Goal: Task Accomplishment & Management: Manage account settings

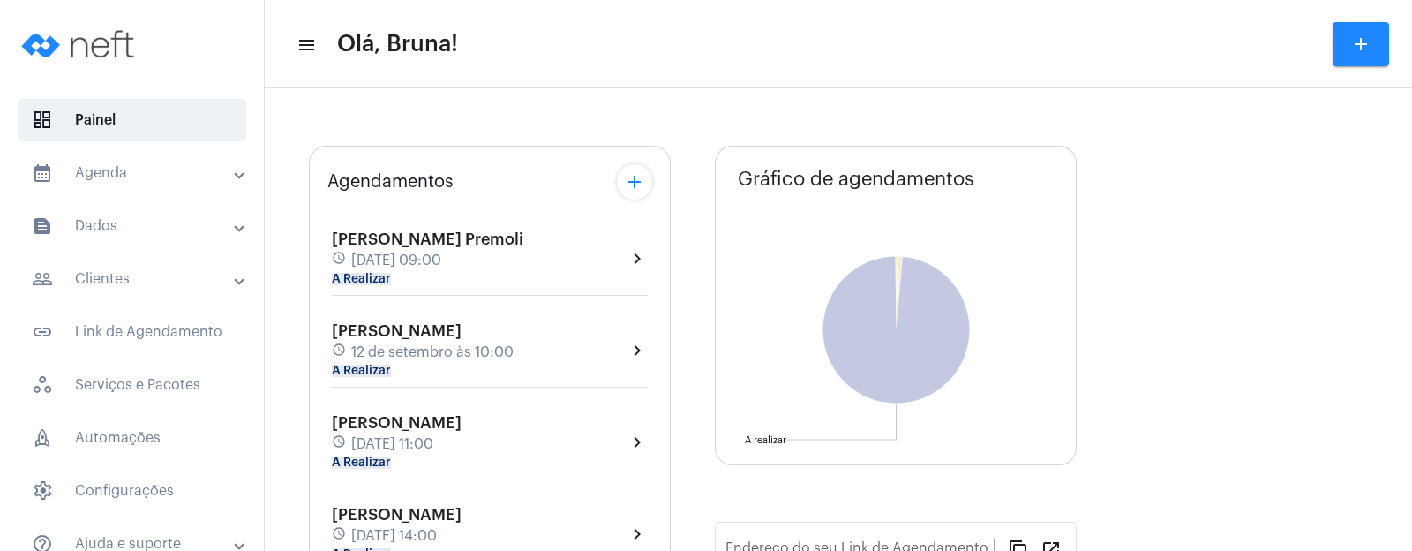
click at [162, 174] on mat-panel-title "calendar_month_outlined Agenda" at bounding box center [134, 172] width 204 height 21
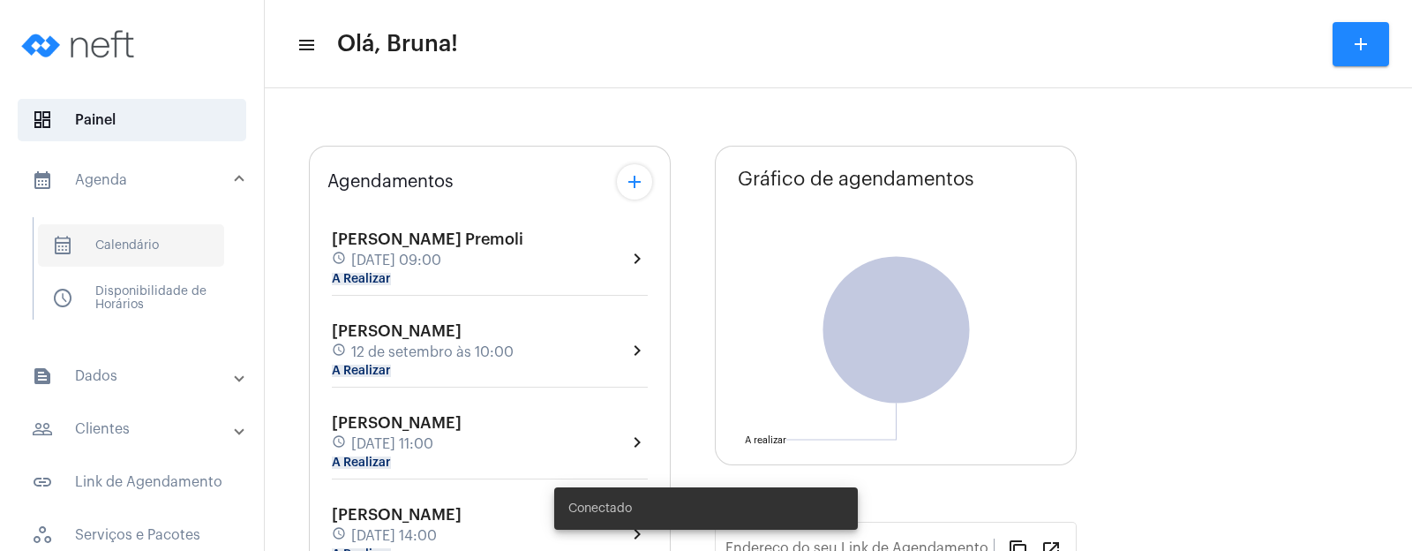
click at [144, 240] on span "calendar_month_outlined Calendário" at bounding box center [131, 245] width 186 height 42
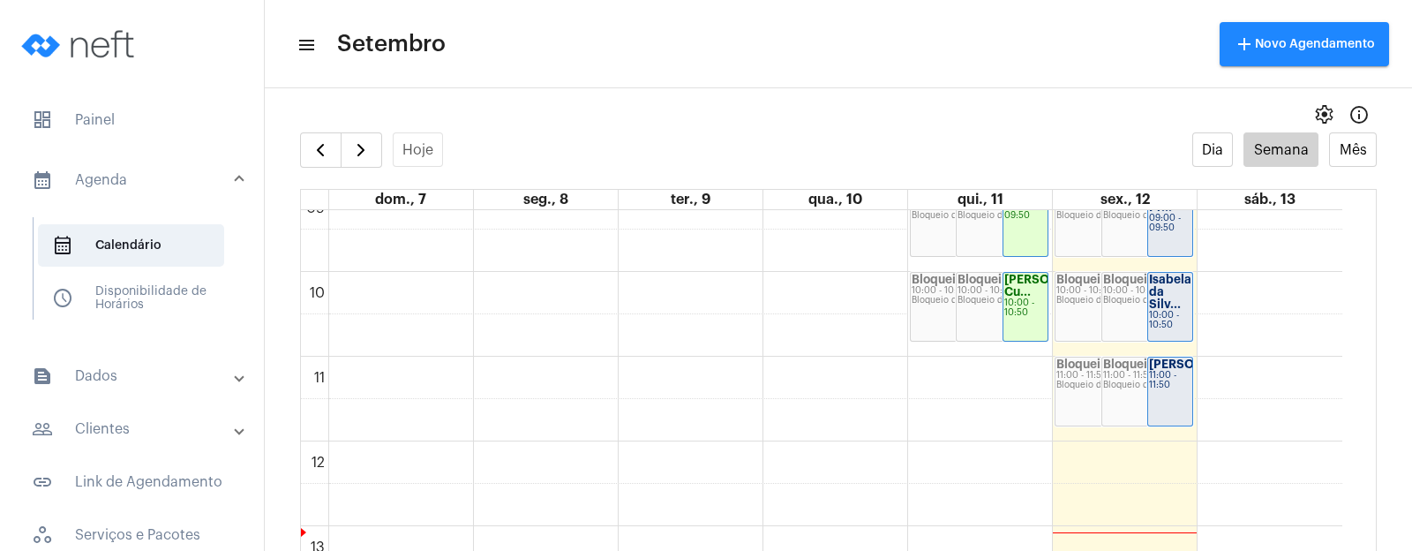
scroll to position [729, 0]
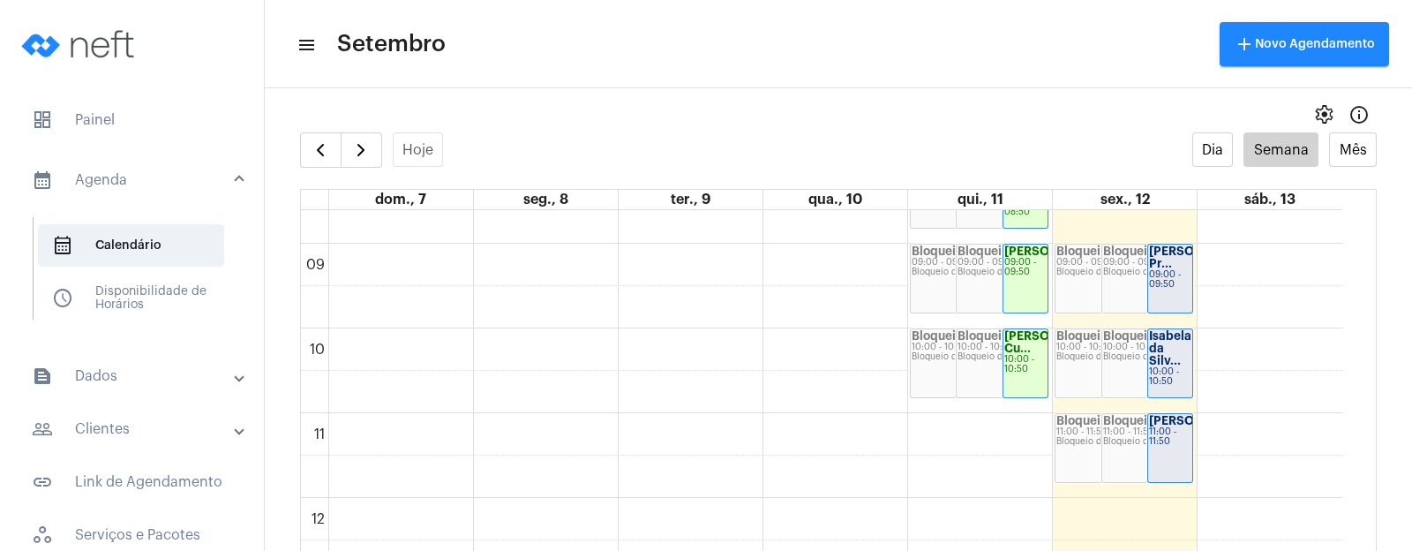
click at [1149, 290] on div "09:00 - 09:50" at bounding box center [1170, 279] width 42 height 19
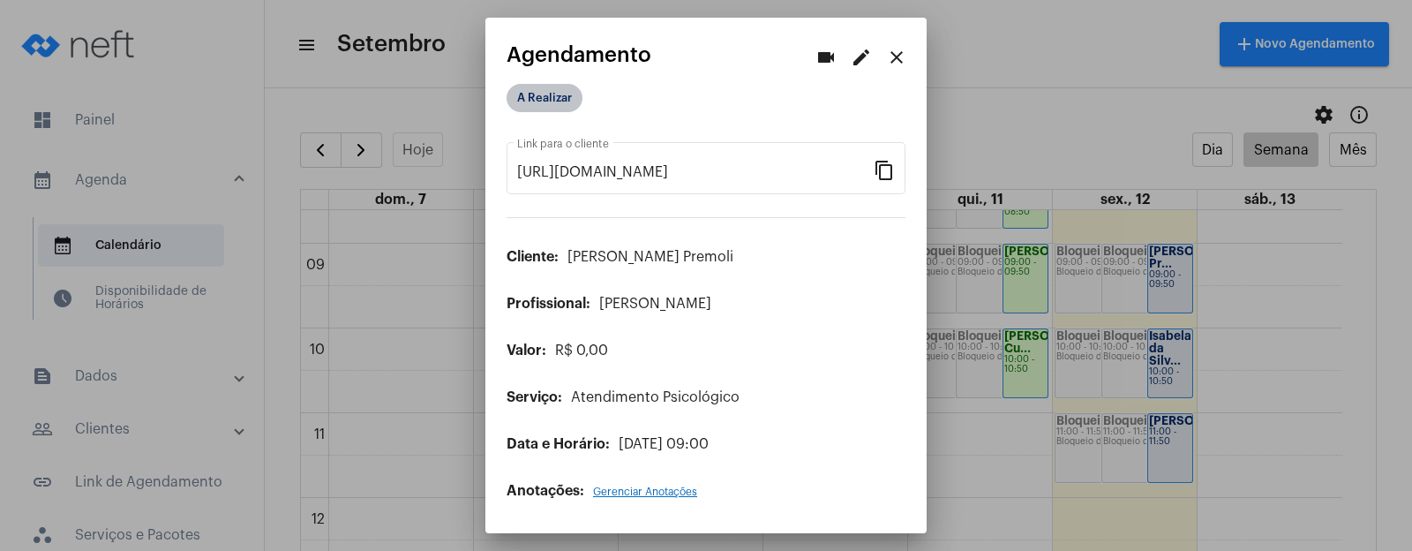
click at [566, 91] on mat-chip "A Realizar" at bounding box center [545, 98] width 76 height 28
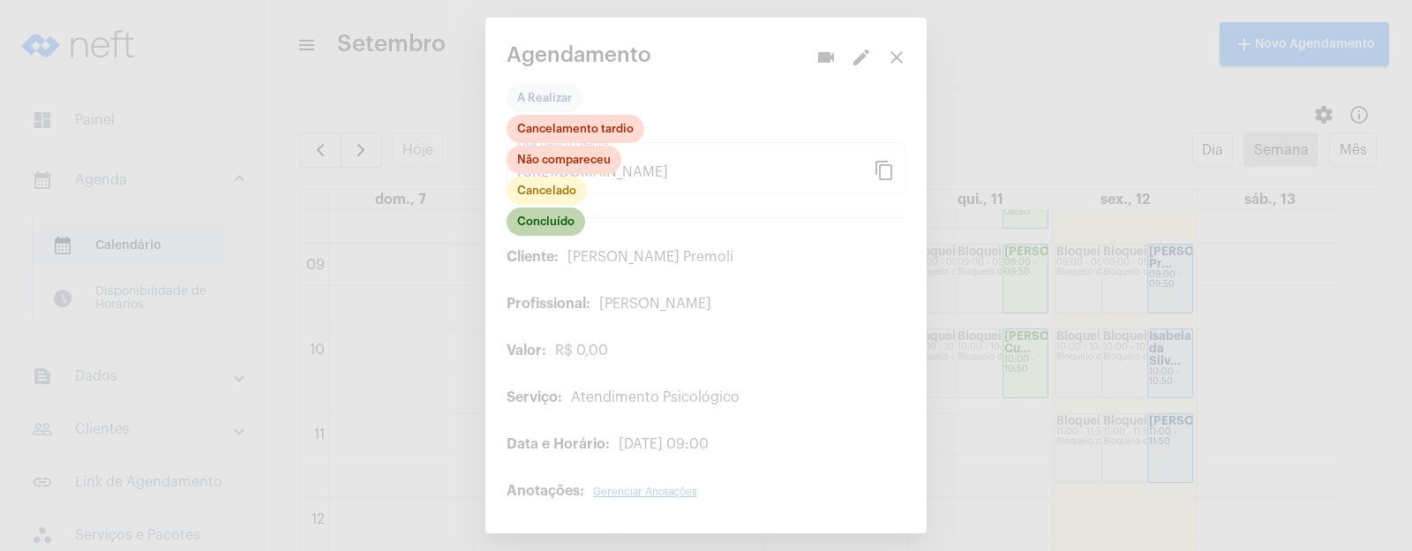
click at [561, 226] on mat-chip "Concluído" at bounding box center [546, 221] width 79 height 28
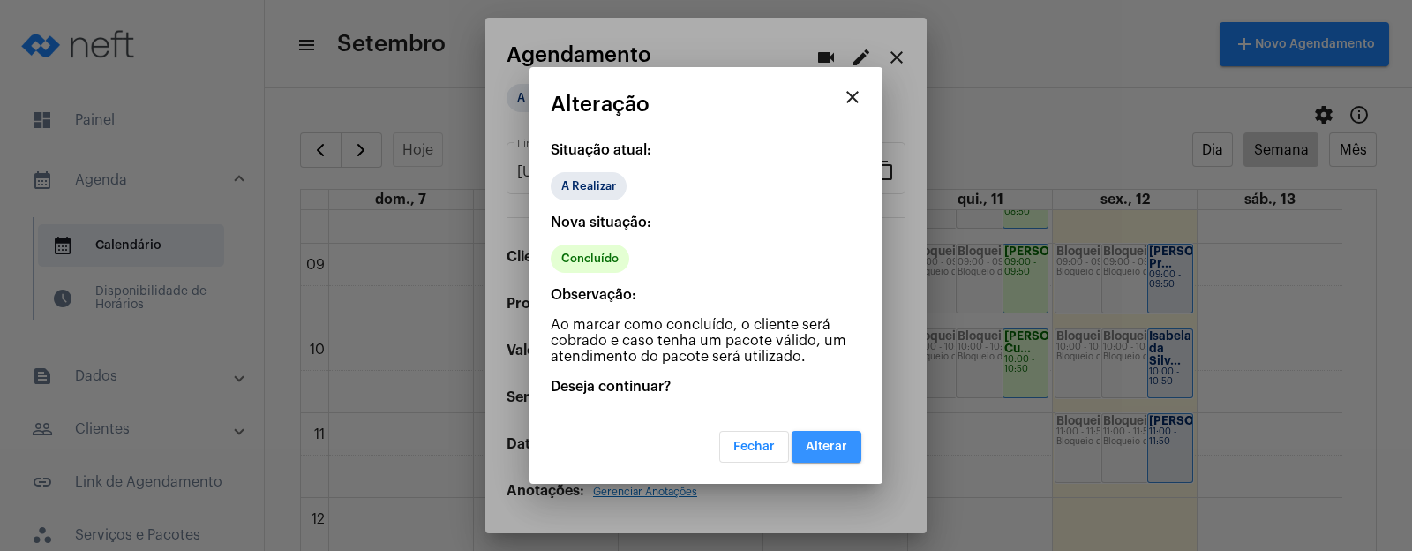
click at [830, 436] on button "Alterar" at bounding box center [827, 447] width 70 height 32
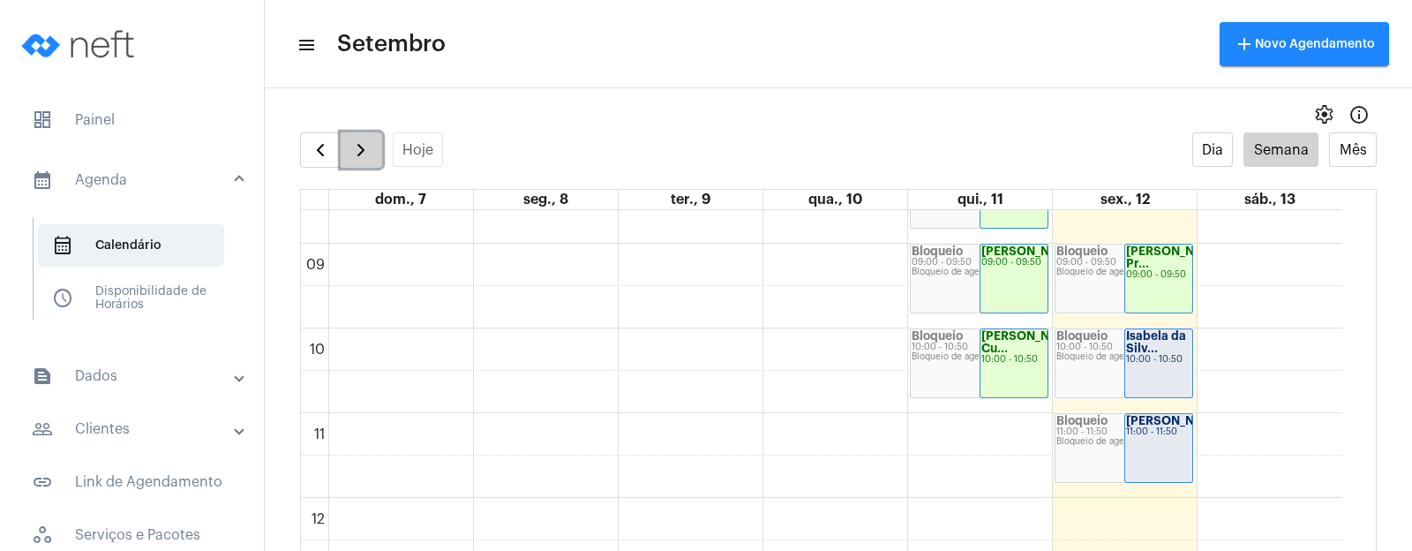
click at [362, 150] on span "button" at bounding box center [360, 149] width 21 height 21
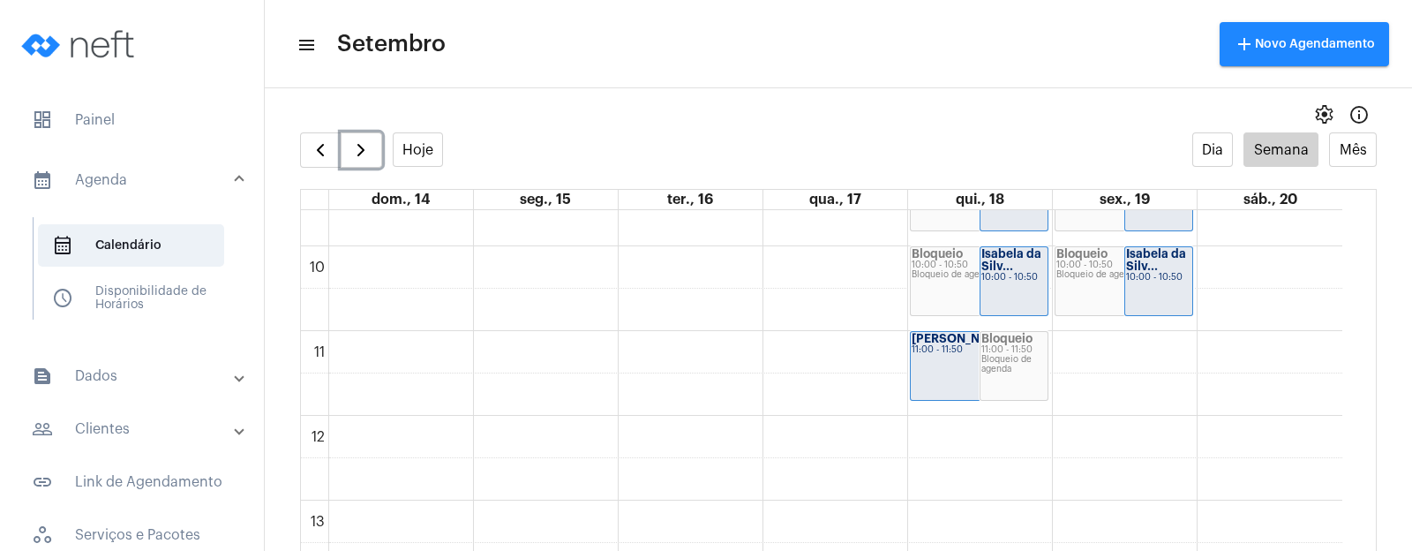
scroll to position [839, 0]
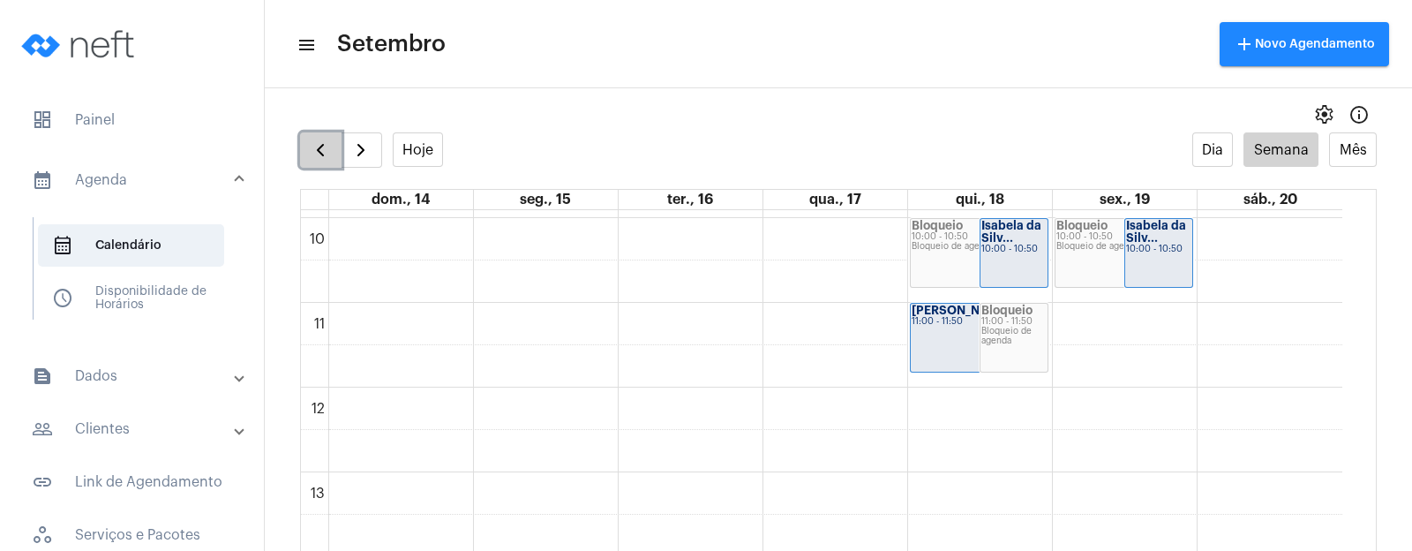
click at [331, 154] on span "button" at bounding box center [320, 149] width 21 height 21
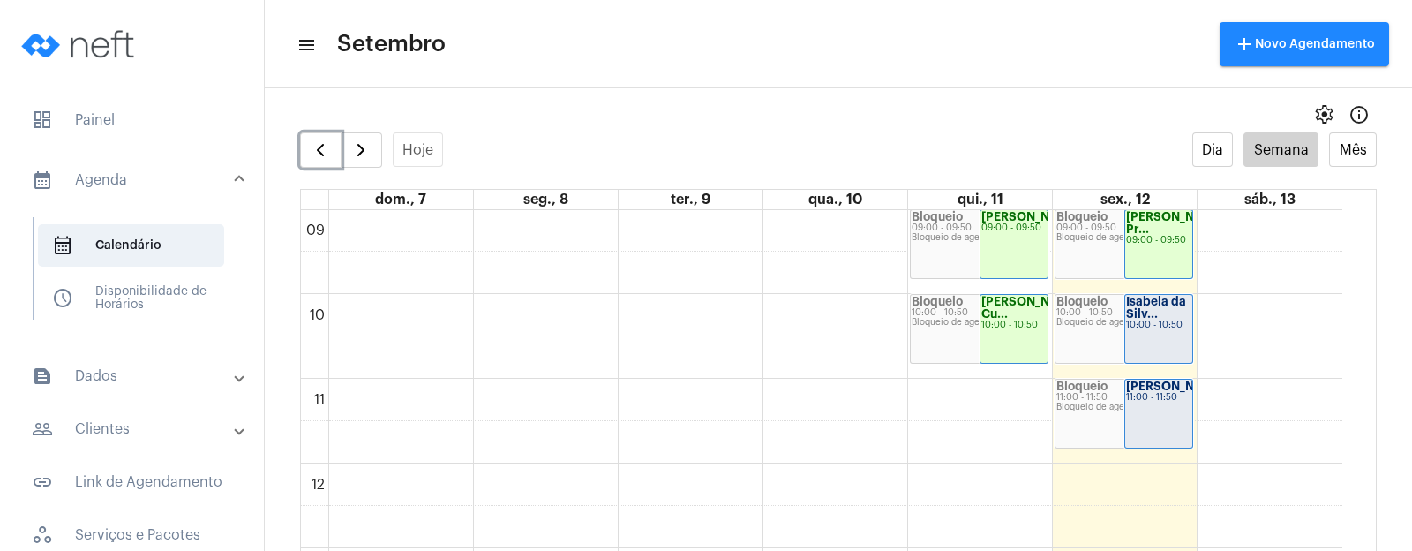
scroll to position [729, 0]
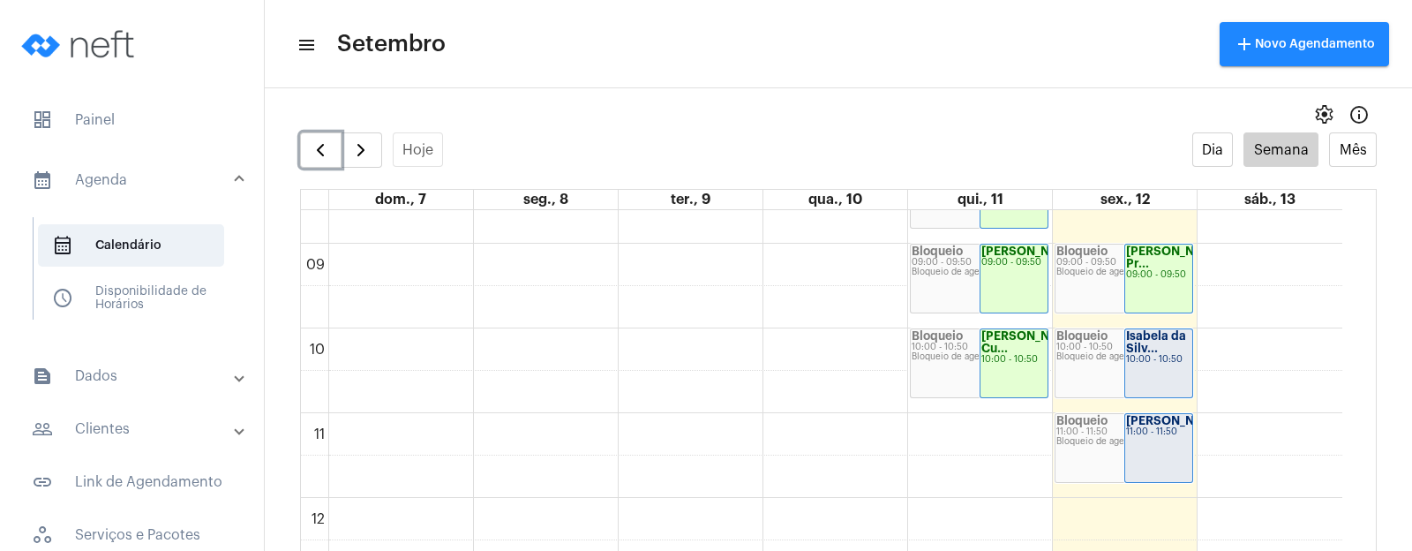
click at [1103, 346] on div "10:00 - 10:50" at bounding box center [1124, 347] width 135 height 10
click at [1147, 357] on div "10:00 - 10:50" at bounding box center [1159, 360] width 66 height 10
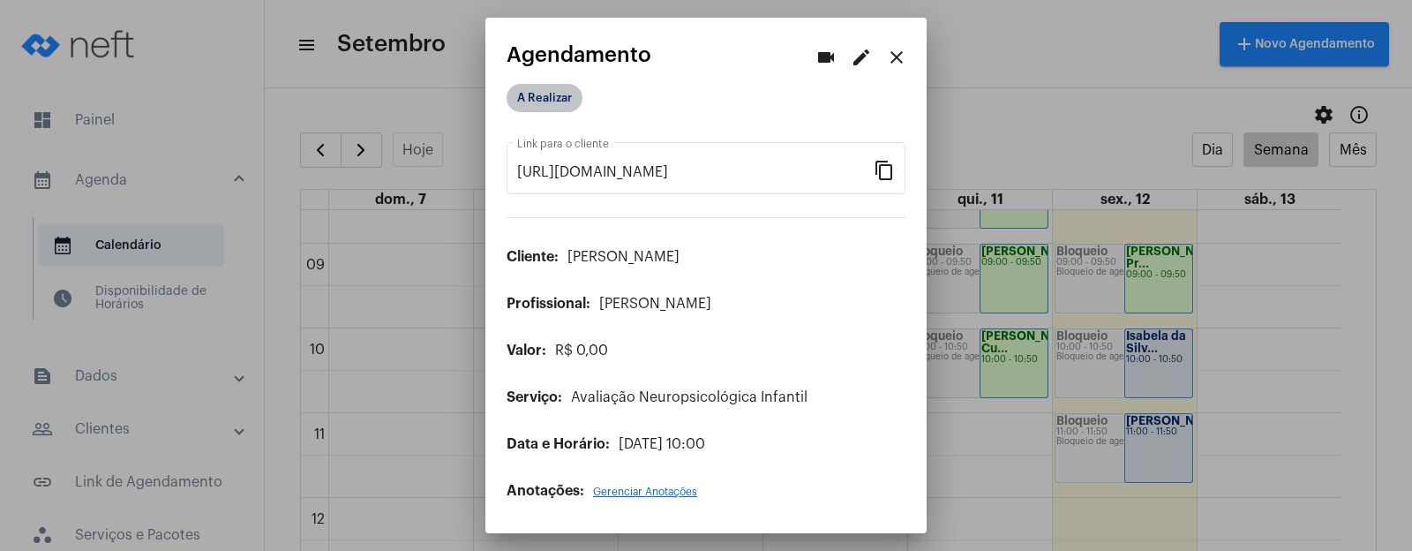
click at [543, 94] on mat-chip "A Realizar" at bounding box center [545, 98] width 76 height 28
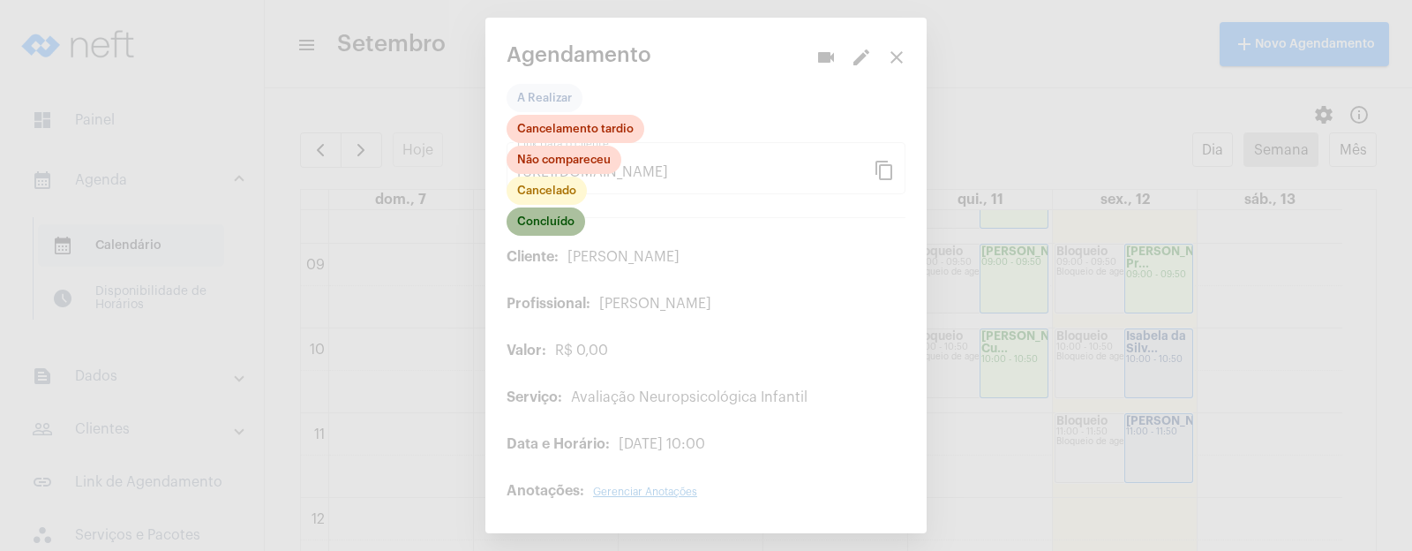
click at [547, 217] on mat-chip "Concluído" at bounding box center [546, 221] width 79 height 28
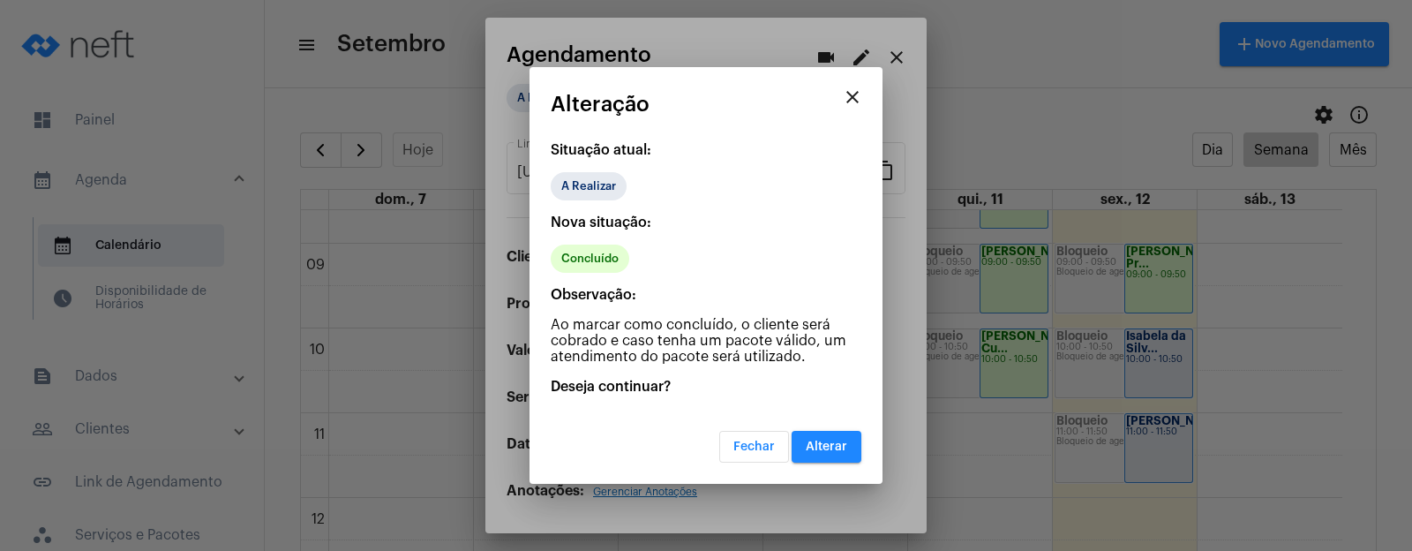
click at [821, 434] on button "Alterar" at bounding box center [827, 447] width 70 height 32
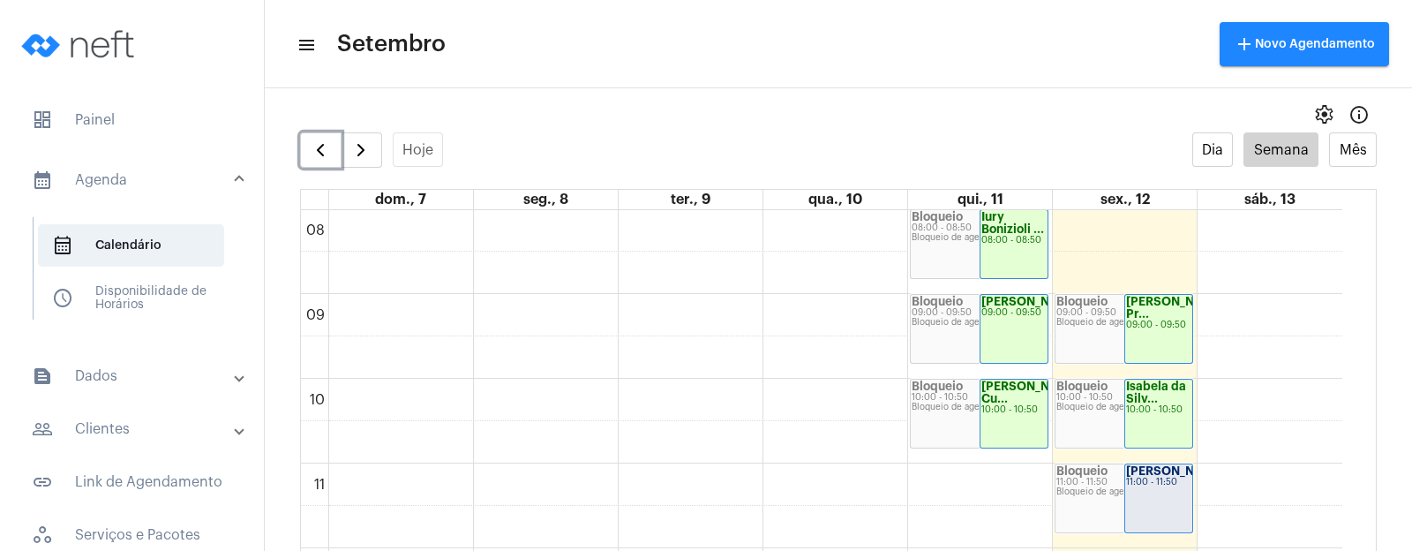
scroll to position [729, 0]
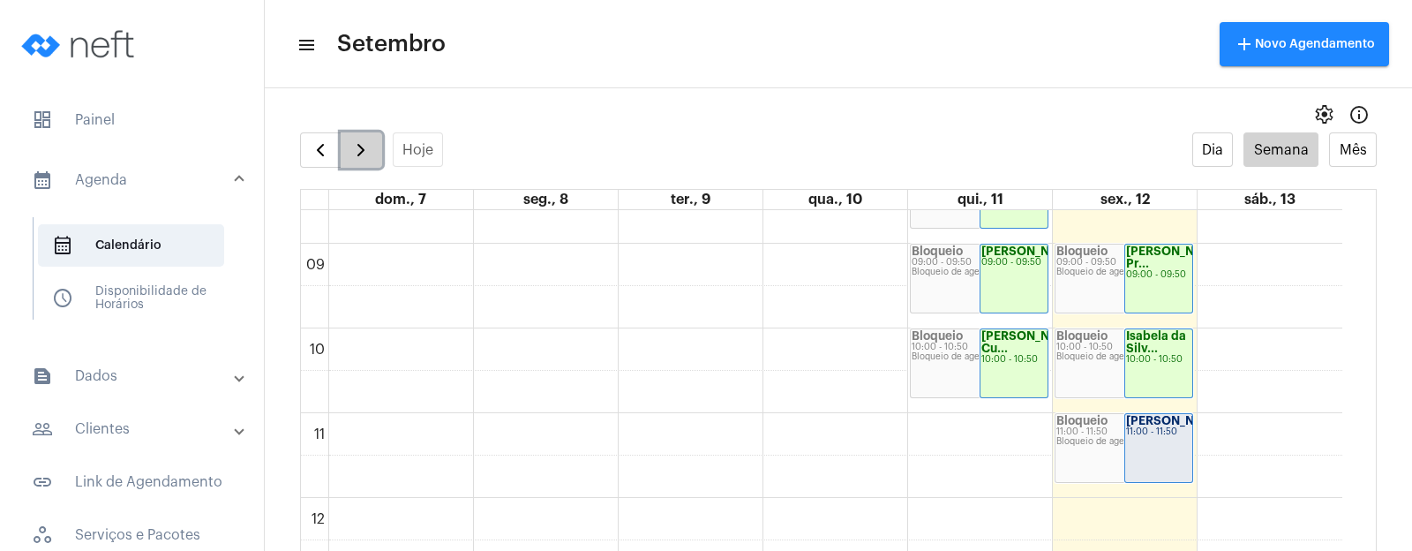
click at [378, 135] on button "button" at bounding box center [361, 149] width 41 height 35
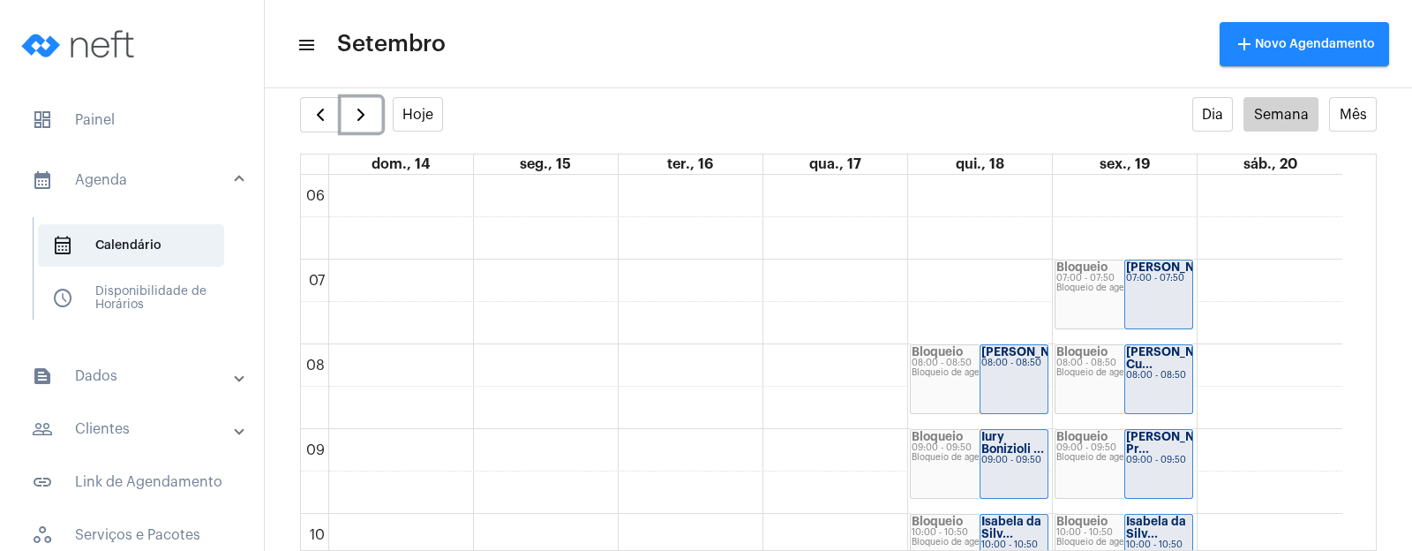
scroll to position [398, 0]
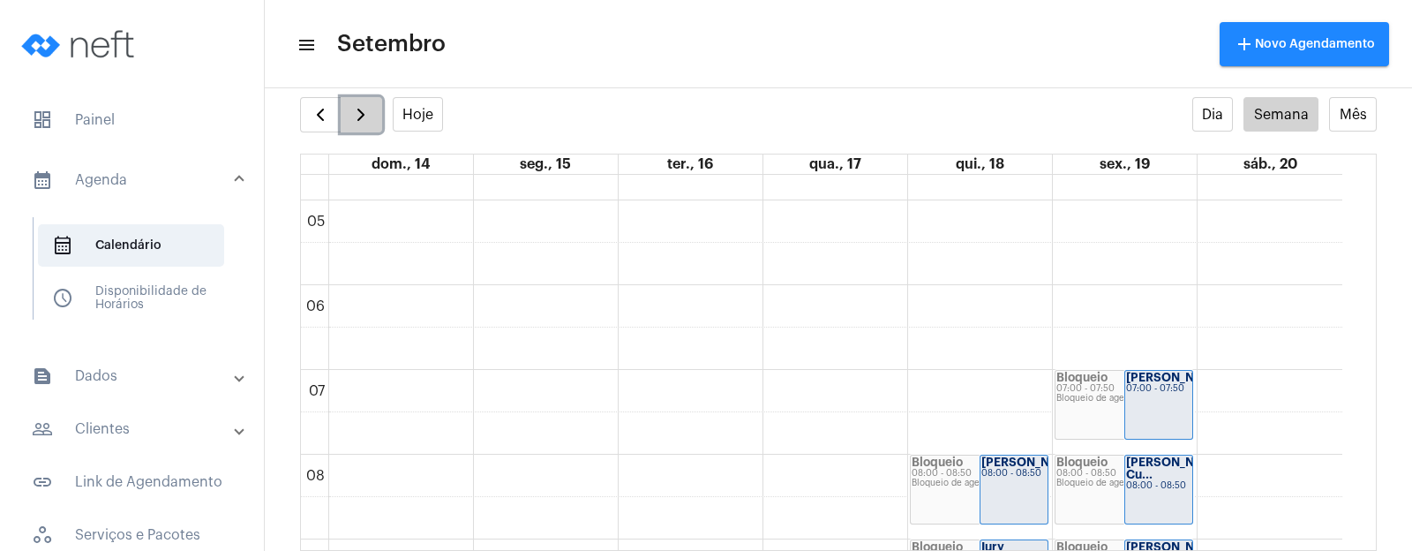
click at [368, 117] on span "button" at bounding box center [360, 114] width 21 height 21
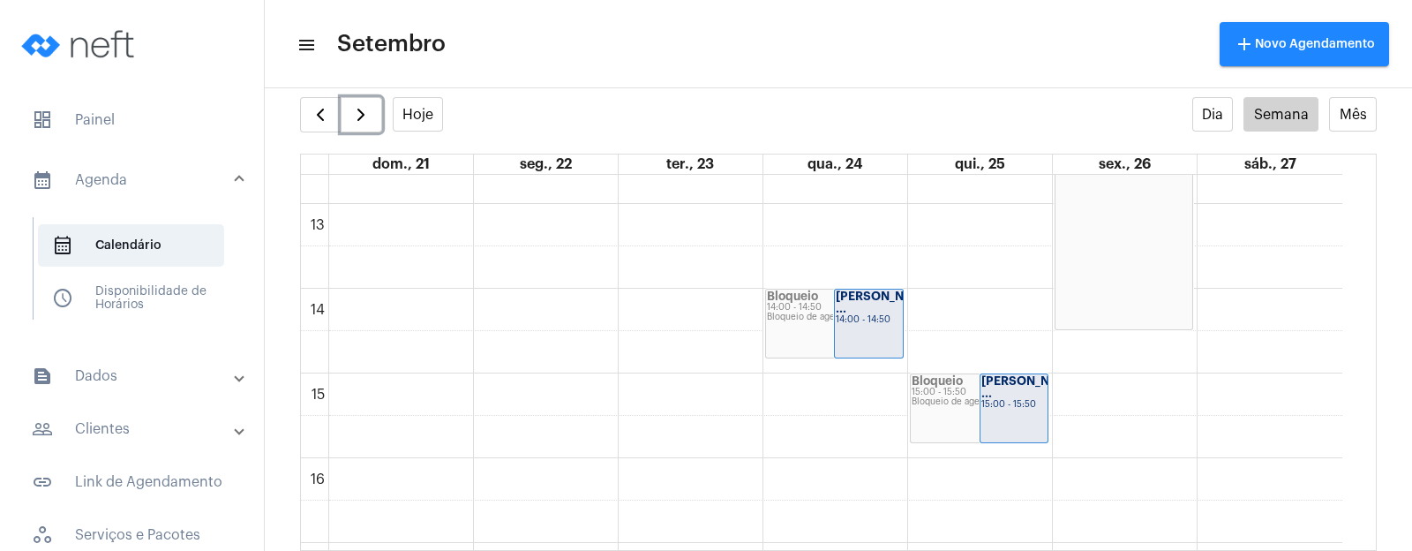
scroll to position [1077, 0]
click at [321, 117] on span "button" at bounding box center [320, 114] width 21 height 21
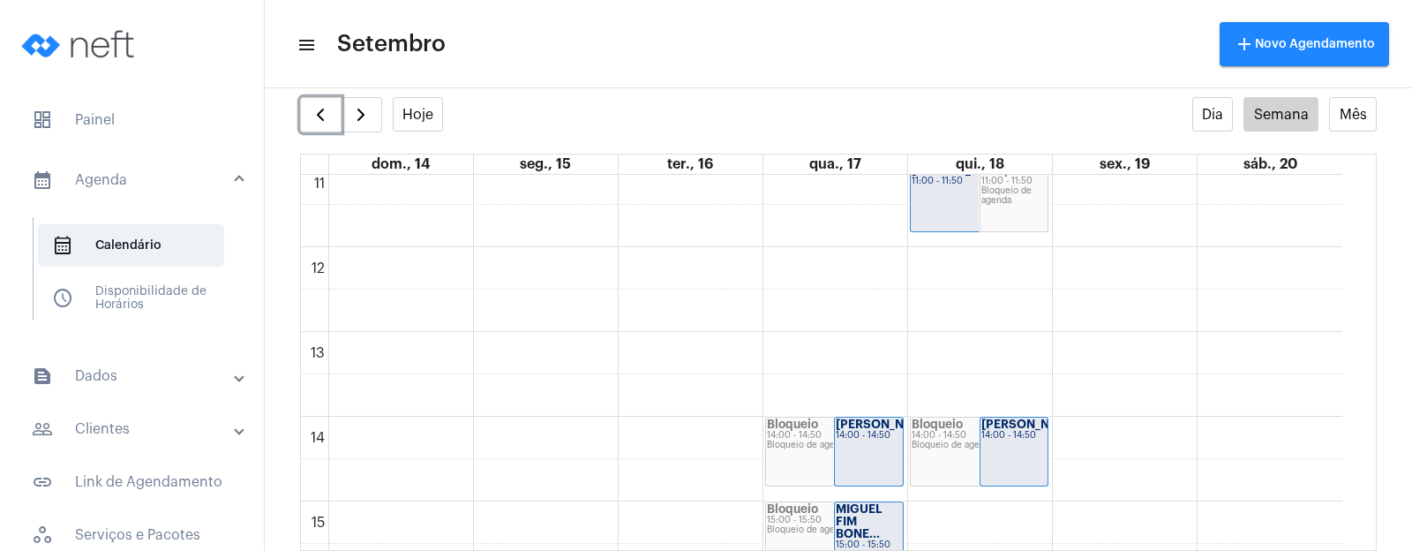
scroll to position [950, 0]
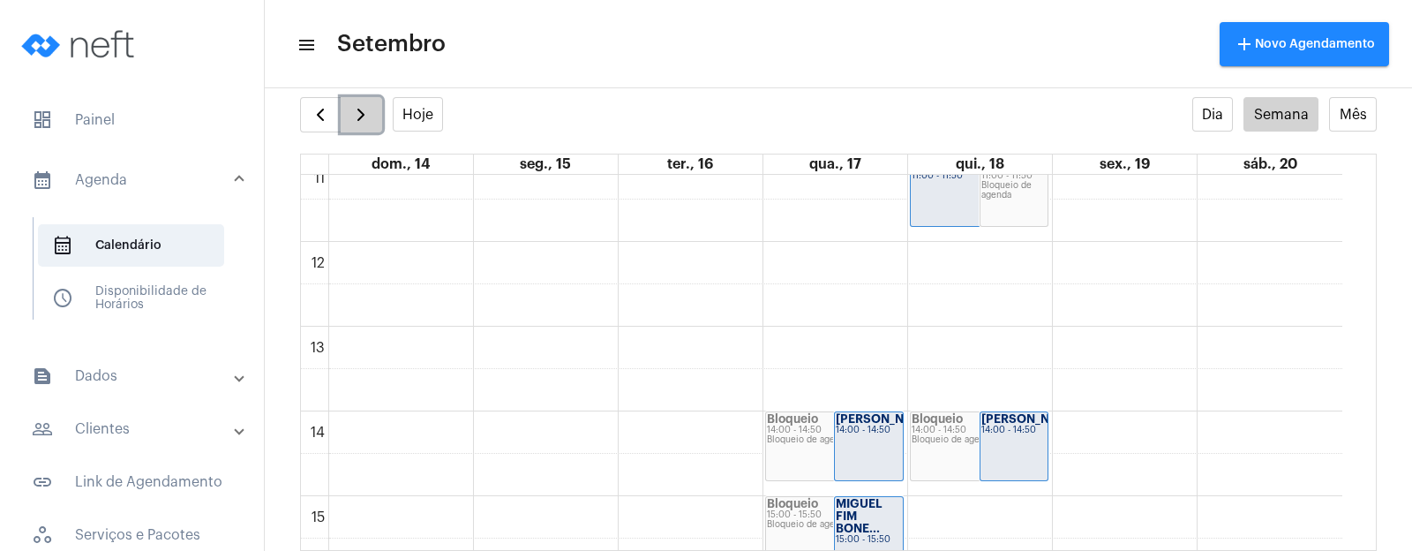
click at [368, 119] on span "button" at bounding box center [360, 114] width 21 height 21
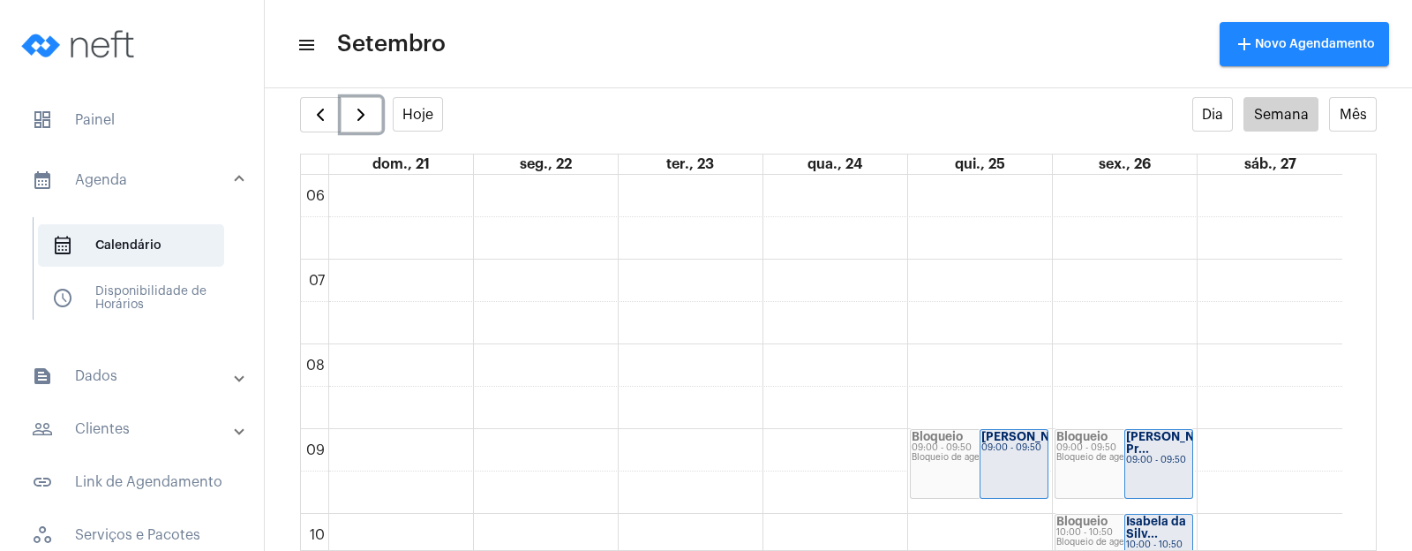
scroll to position [619, 0]
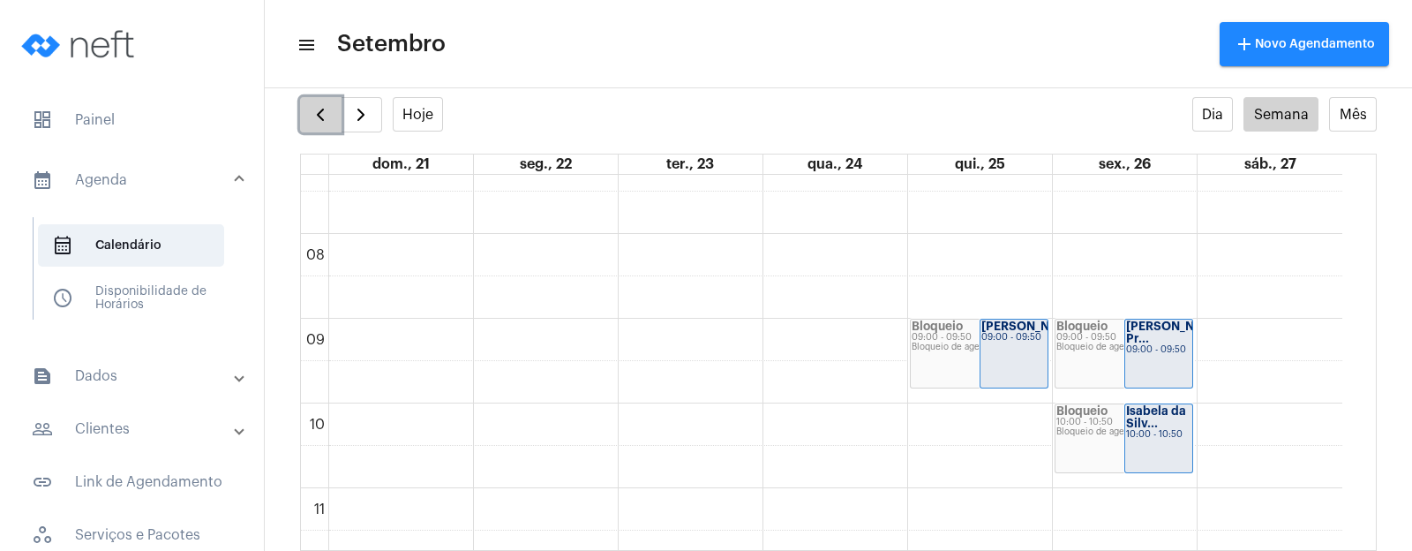
click at [319, 100] on button "button" at bounding box center [320, 114] width 41 height 35
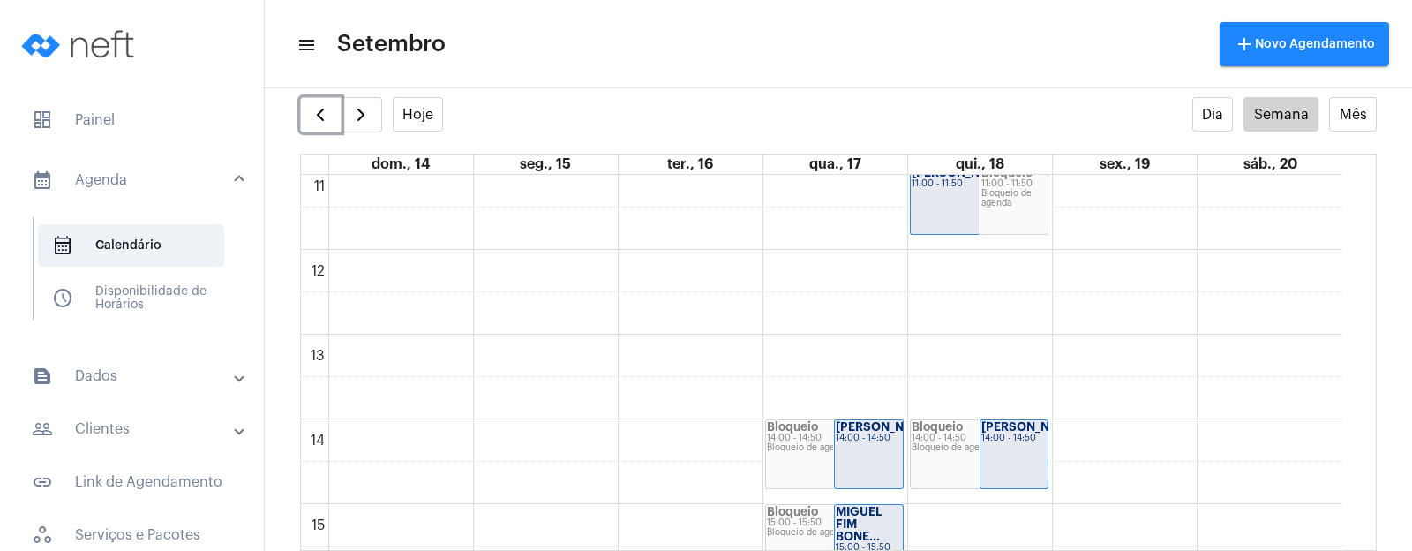
scroll to position [1060, 0]
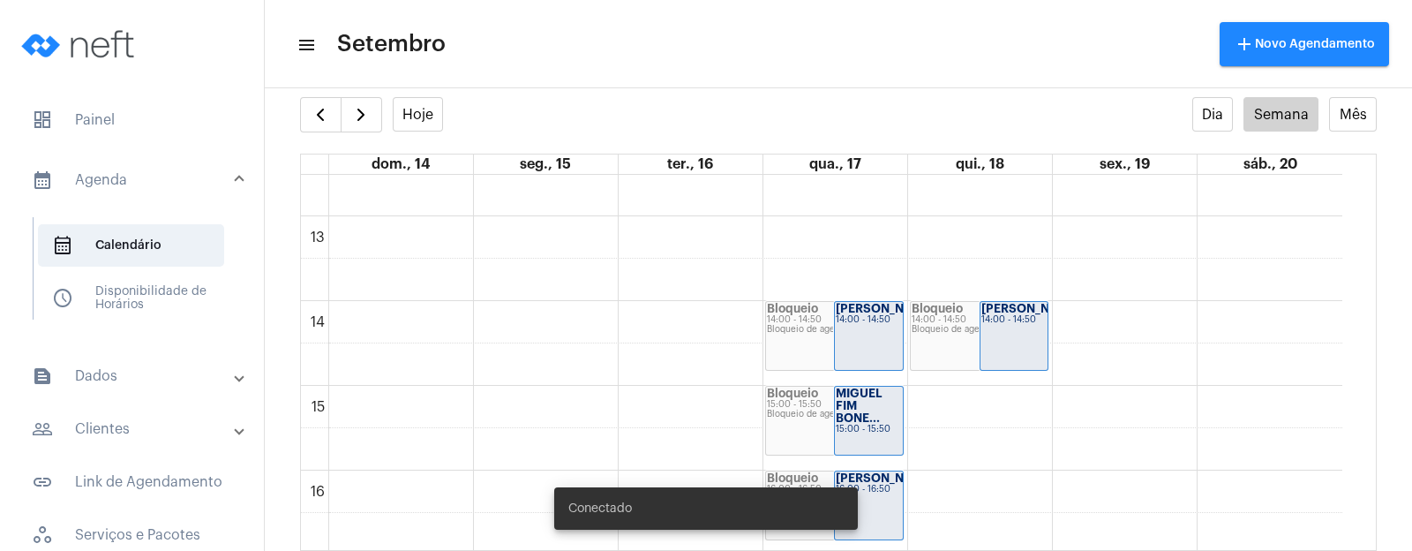
click at [118, 442] on mat-expansion-panel-header "people_outline Clientes" at bounding box center [137, 429] width 253 height 42
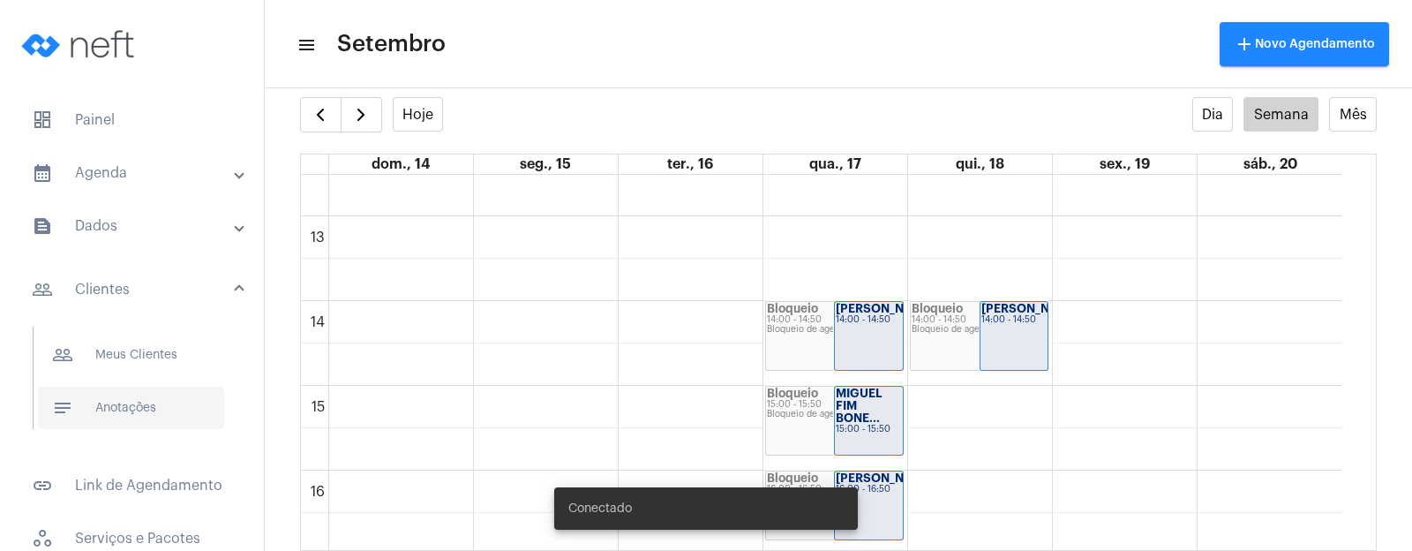
click at [153, 403] on span "notes Anotações" at bounding box center [131, 408] width 186 height 42
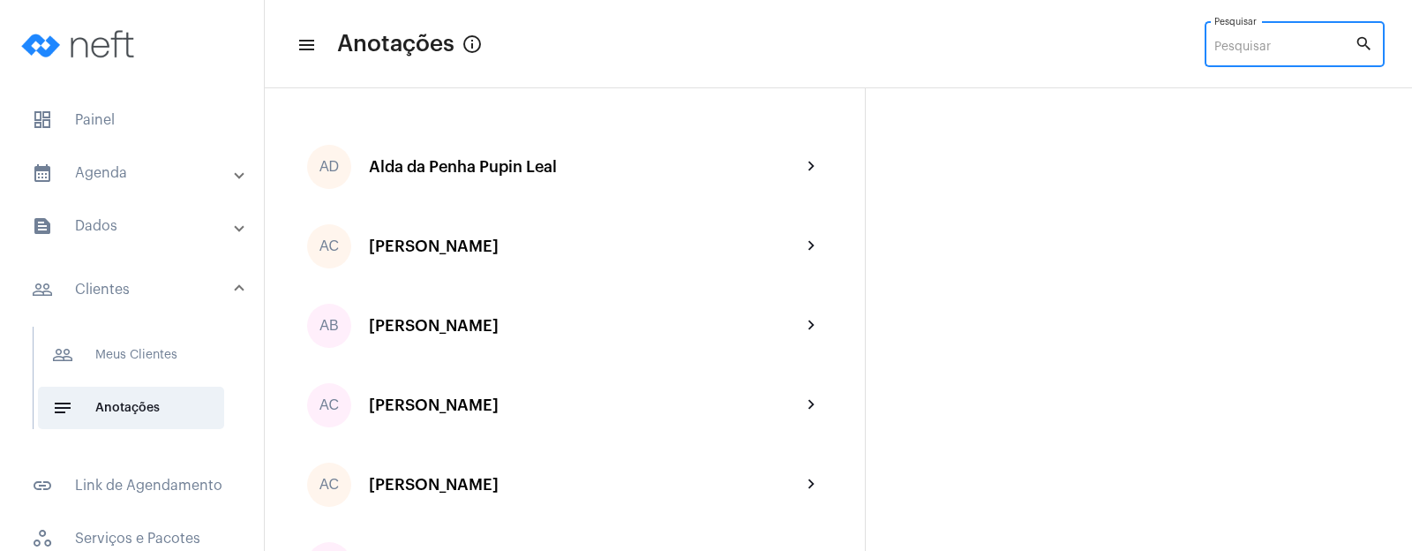
click at [1246, 43] on input "Pesquisar" at bounding box center [1285, 48] width 140 height 14
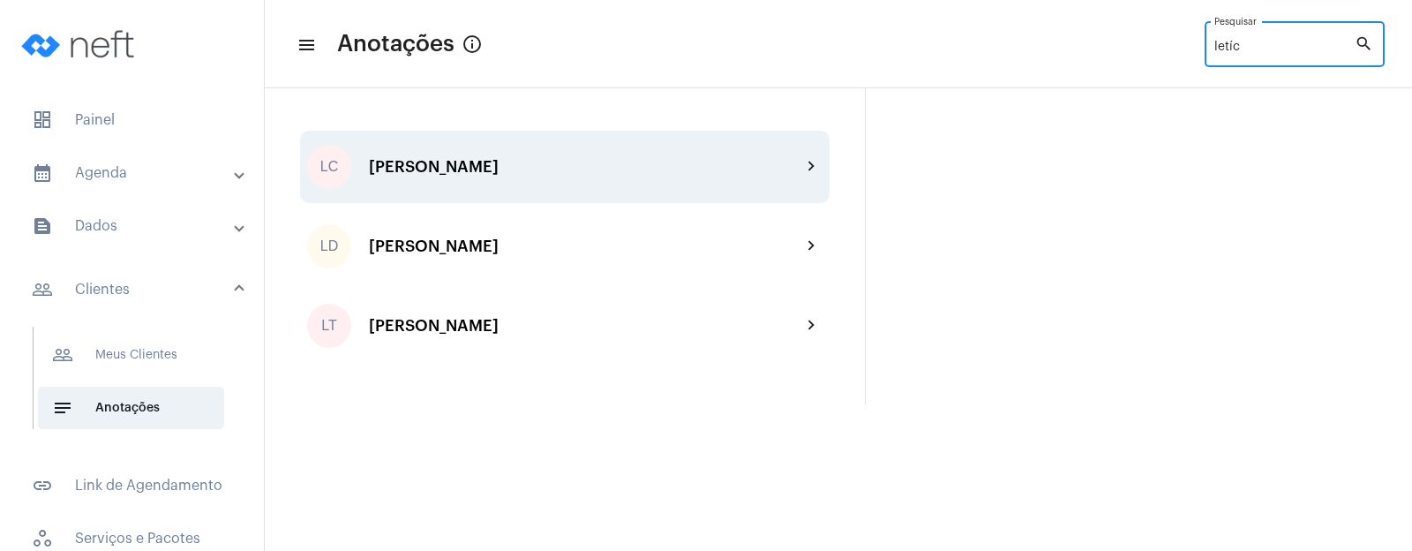
type input "letíc"
click at [552, 166] on div "[PERSON_NAME]" at bounding box center [585, 167] width 433 height 18
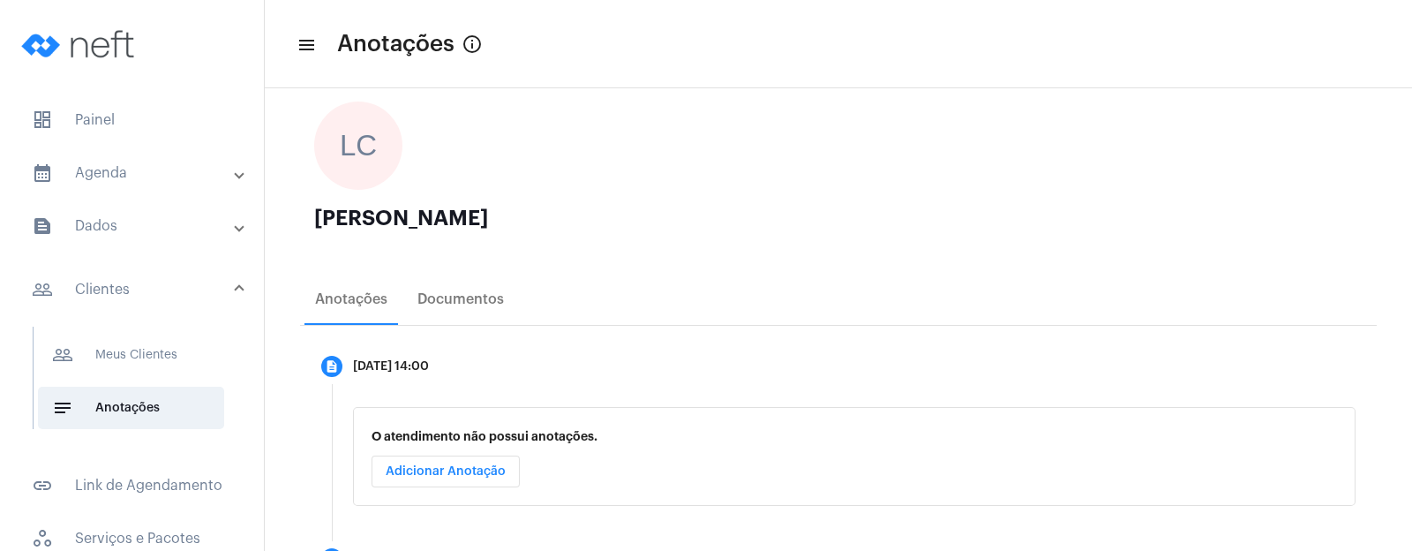
scroll to position [174, 0]
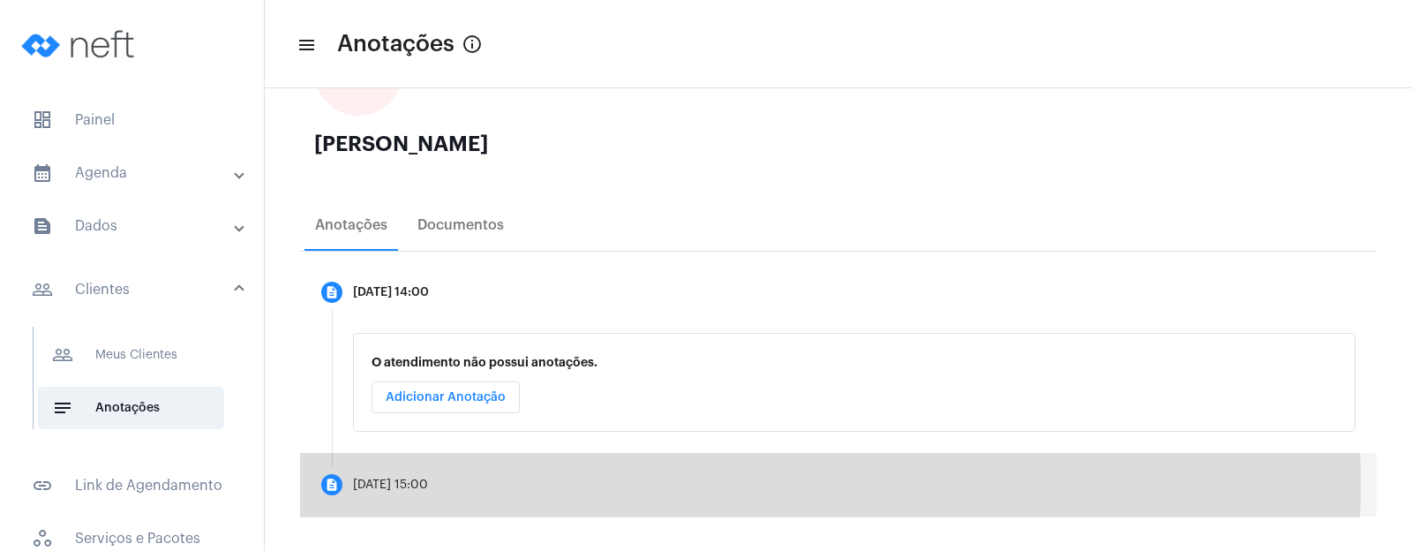
click at [483, 483] on mat-step-header "description [DATE] 15:00" at bounding box center [838, 485] width 1077 height 64
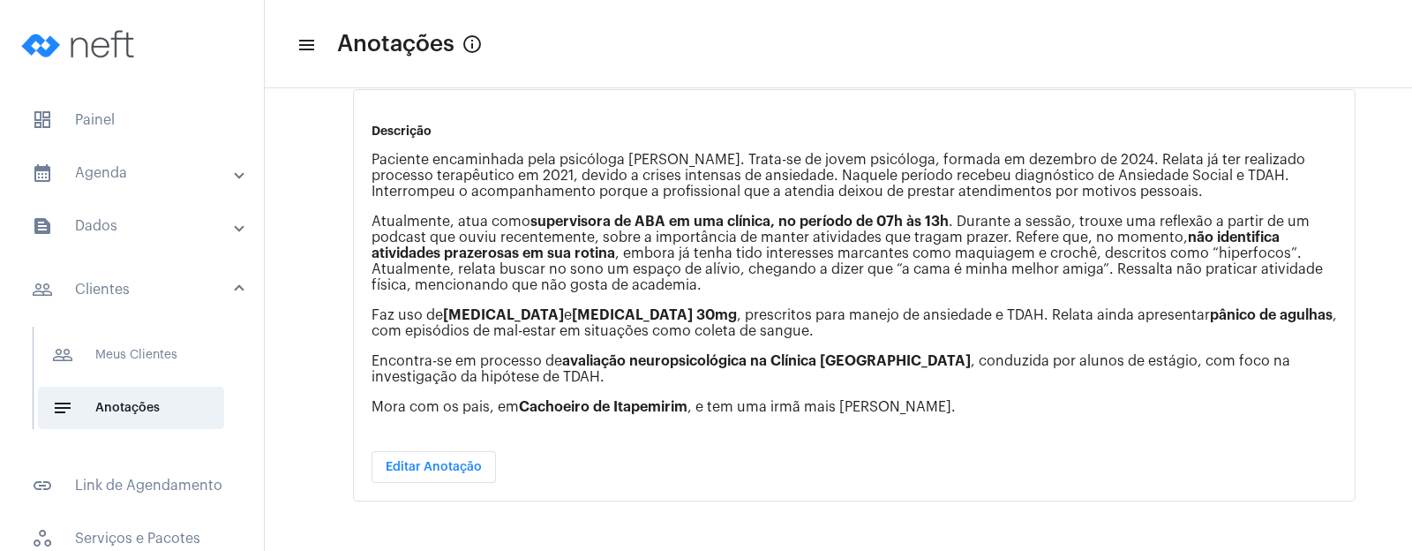
scroll to position [481, 0]
